Goal: Information Seeking & Learning: Learn about a topic

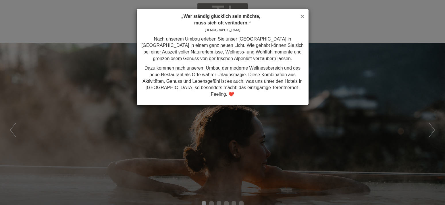
click at [301, 15] on span "×" at bounding box center [301, 16] width 3 height 7
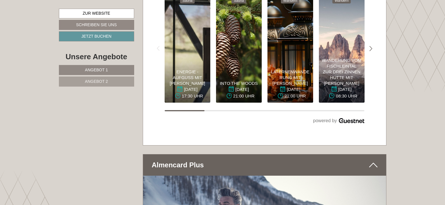
scroll to position [3044, 0]
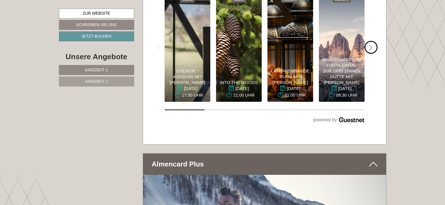
click at [370, 45] on icon "#gn-weekprogram-1 .a-arrow { fill: #05B8B3; }" at bounding box center [370, 47] width 3 height 5
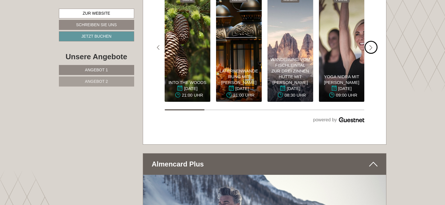
click at [370, 45] on icon "#gn-weekprogram-1 .a-arrow { fill: #05B8B3; }" at bounding box center [370, 47] width 3 height 5
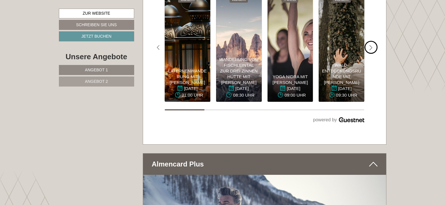
click at [370, 45] on icon "#gn-weekprogram-1 .a-arrow { fill: #05B8B3; }" at bounding box center [370, 47] width 3 height 5
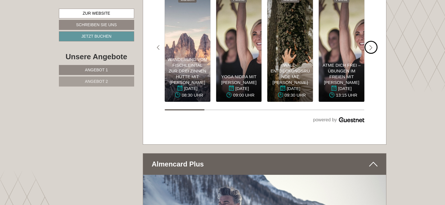
click at [370, 45] on icon "#gn-weekprogram-1 .a-arrow { fill: #05B8B3; }" at bounding box center [370, 47] width 3 height 5
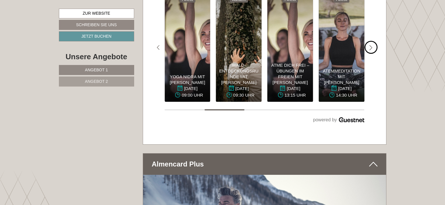
click at [370, 45] on icon "#gn-weekprogram-1 .a-arrow { fill: #05B8B3; }" at bounding box center [370, 47] width 3 height 5
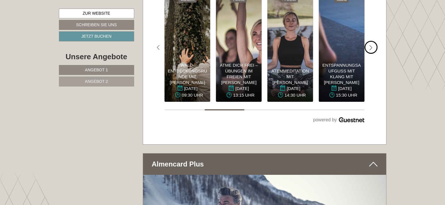
click at [370, 45] on icon "#gn-weekprogram-1 .a-arrow { fill: #05B8B3; }" at bounding box center [370, 47] width 3 height 5
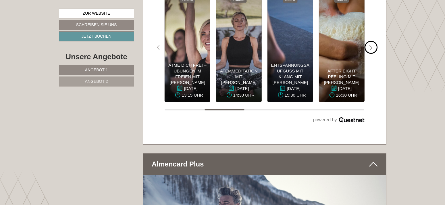
click at [370, 45] on icon "#gn-weekprogram-1 .a-arrow { fill: #05B8B3; }" at bounding box center [370, 47] width 3 height 5
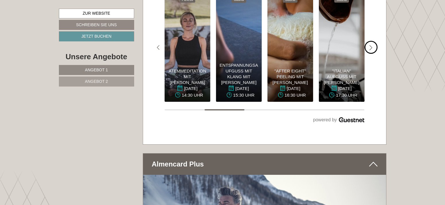
click at [370, 45] on icon "#gn-weekprogram-1 .a-arrow { fill: #05B8B3; }" at bounding box center [370, 47] width 3 height 5
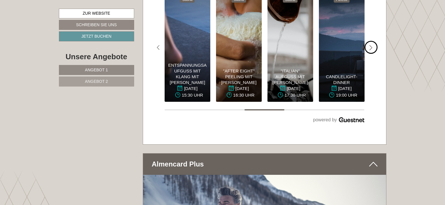
click at [370, 45] on icon "#gn-weekprogram-1 .a-arrow { fill: #05B8B3; }" at bounding box center [370, 47] width 3 height 5
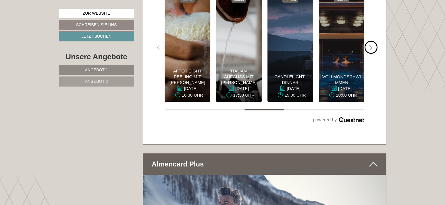
click at [370, 45] on icon "#gn-weekprogram-1 .a-arrow { fill: #05B8B3; }" at bounding box center [370, 47] width 3 height 5
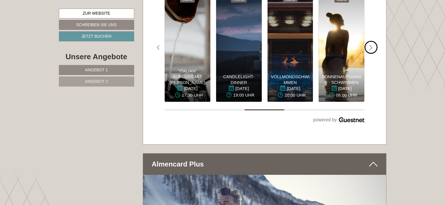
click at [370, 45] on icon "#gn-weekprogram-1 .a-arrow { fill: #05B8B3; }" at bounding box center [370, 47] width 3 height 5
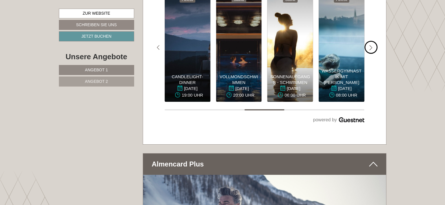
click at [370, 45] on icon "#gn-weekprogram-1 .a-arrow { fill: #05B8B3; }" at bounding box center [370, 47] width 3 height 5
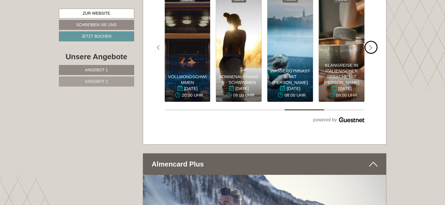
click at [370, 45] on icon "#gn-weekprogram-1 .a-arrow { fill: #05B8B3; }" at bounding box center [370, 47] width 3 height 5
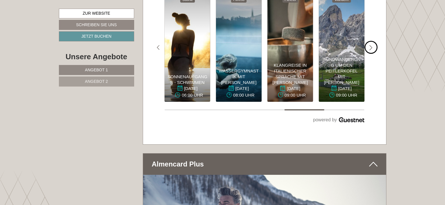
click at [370, 45] on icon "#gn-weekprogram-1 .a-arrow { fill: #05B8B3; }" at bounding box center [370, 47] width 3 height 5
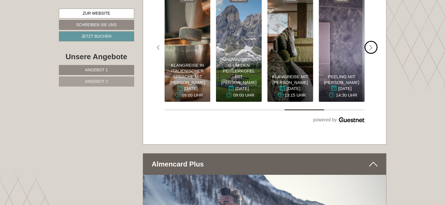
click at [369, 42] on div "#gn-weekprogram-1 .a-arrow { fill: #05B8B3; }" at bounding box center [370, 47] width 13 height 13
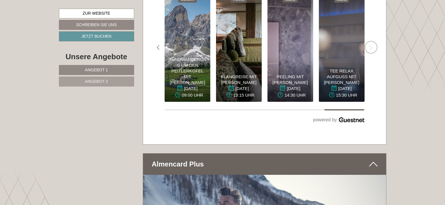
click at [369, 42] on div "#gn-weekprogram-1 .a-arrow { fill: #05B8B3; }" at bounding box center [370, 47] width 13 height 13
